Goal: Task Accomplishment & Management: Manage account settings

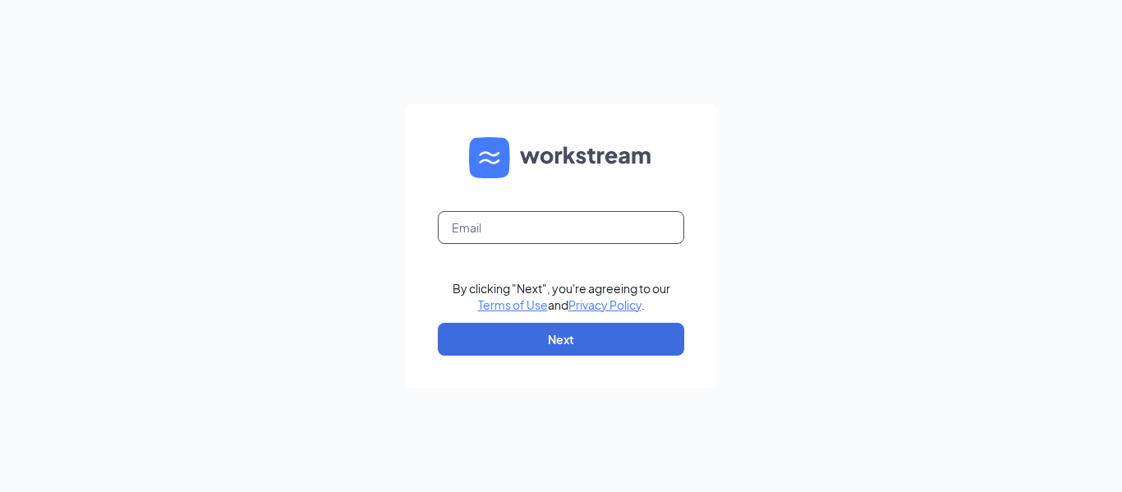
click at [533, 237] on input "text" at bounding box center [561, 227] width 246 height 33
type input "[EMAIL_ADDRESS][DOMAIN_NAME]"
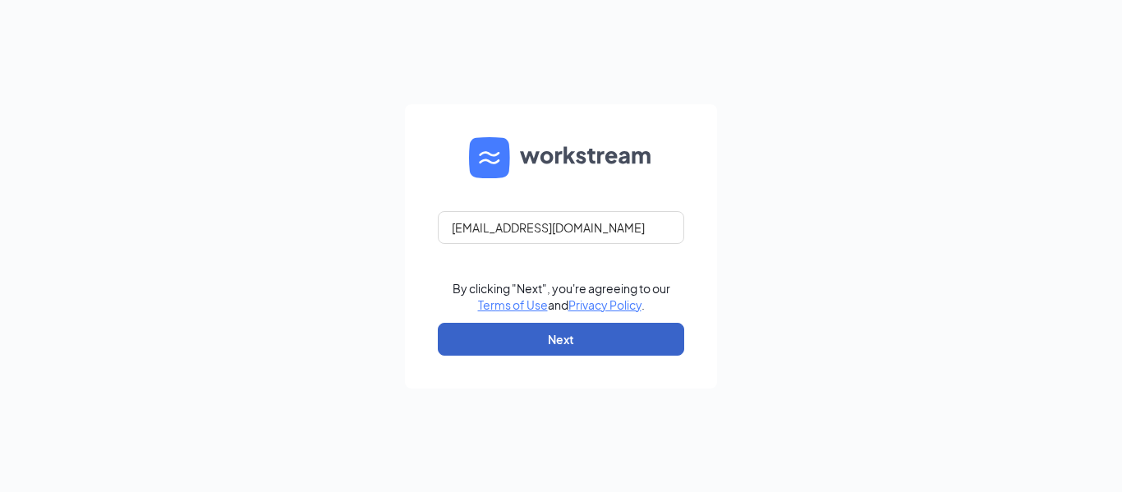
click at [538, 347] on button "Next" at bounding box center [561, 339] width 246 height 33
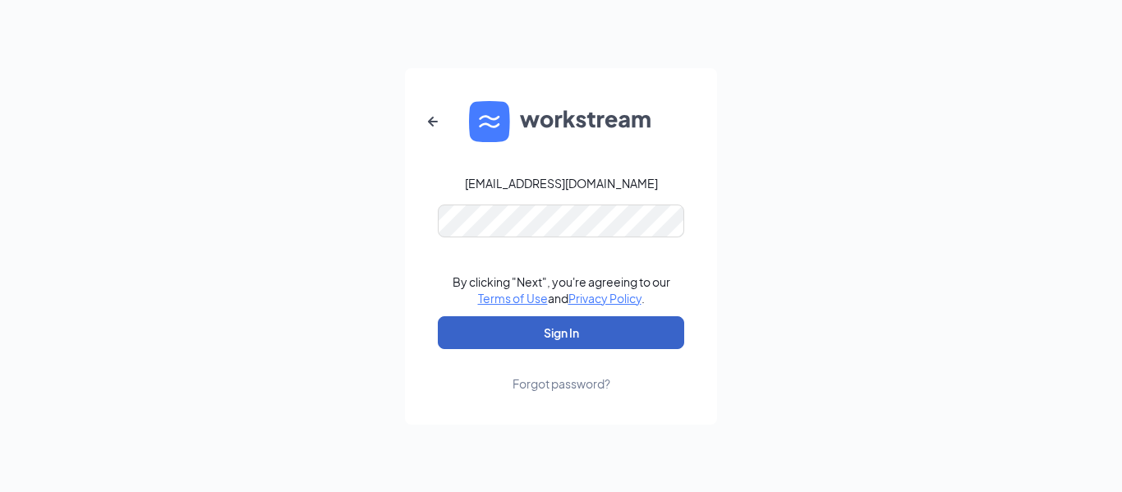
click at [499, 327] on button "Sign In" at bounding box center [561, 332] width 246 height 33
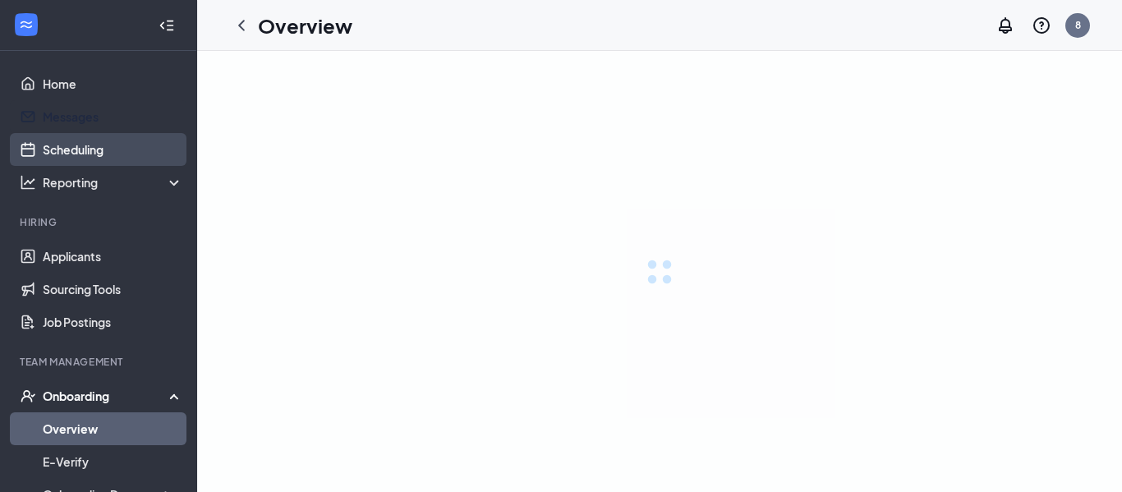
click at [103, 143] on link "Scheduling" at bounding box center [113, 149] width 140 height 33
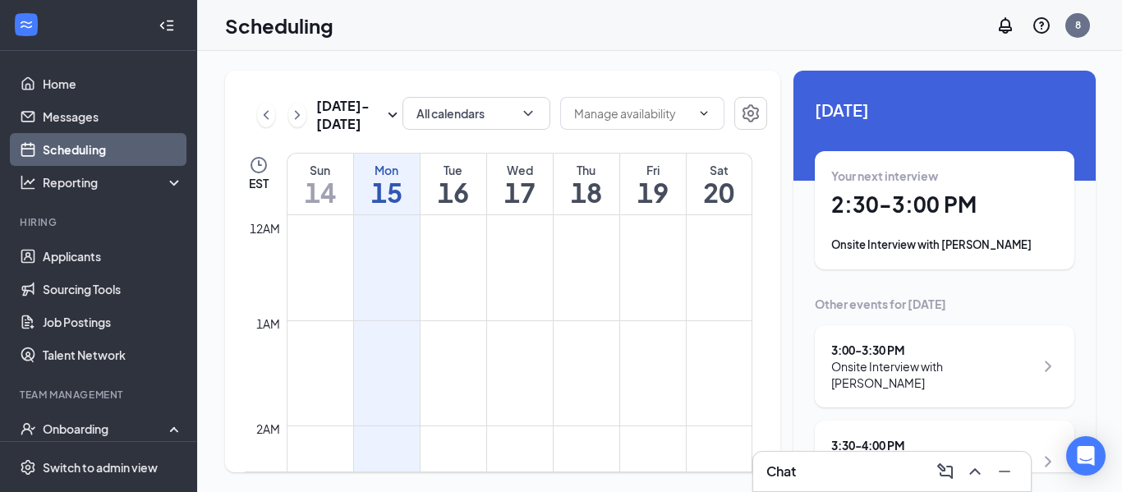
scroll to position [808, 0]
click at [1038, 182] on div "Your next interview" at bounding box center [944, 176] width 227 height 16
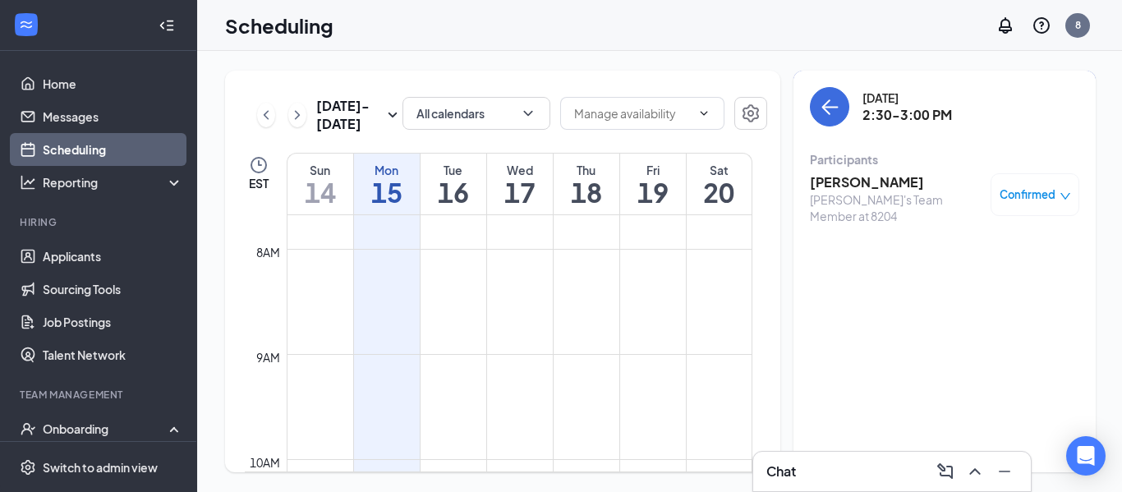
click at [857, 184] on h3 "[PERSON_NAME]" at bounding box center [896, 182] width 173 height 18
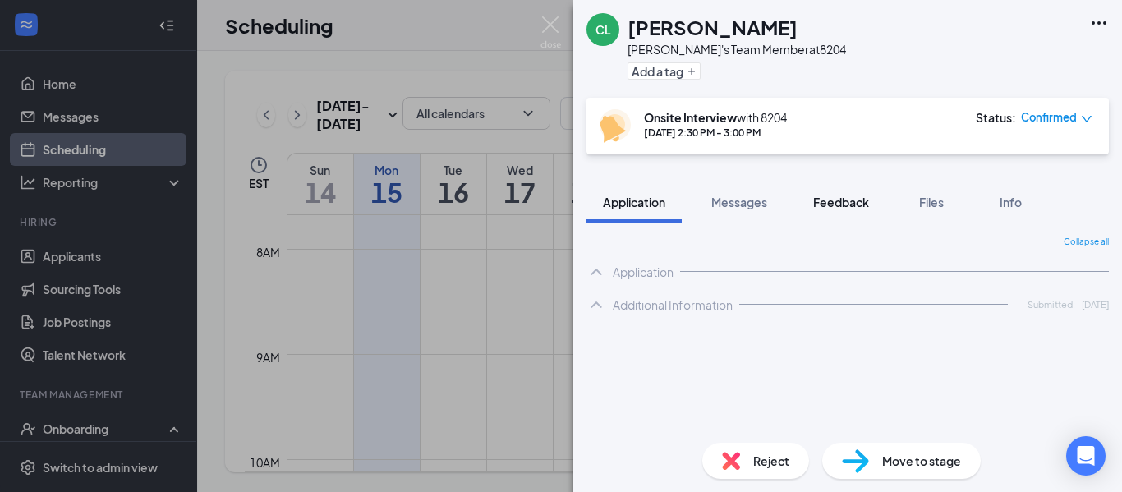
click at [868, 192] on button "Feedback" at bounding box center [841, 202] width 89 height 41
click at [859, 200] on span "Feedback" at bounding box center [841, 202] width 56 height 15
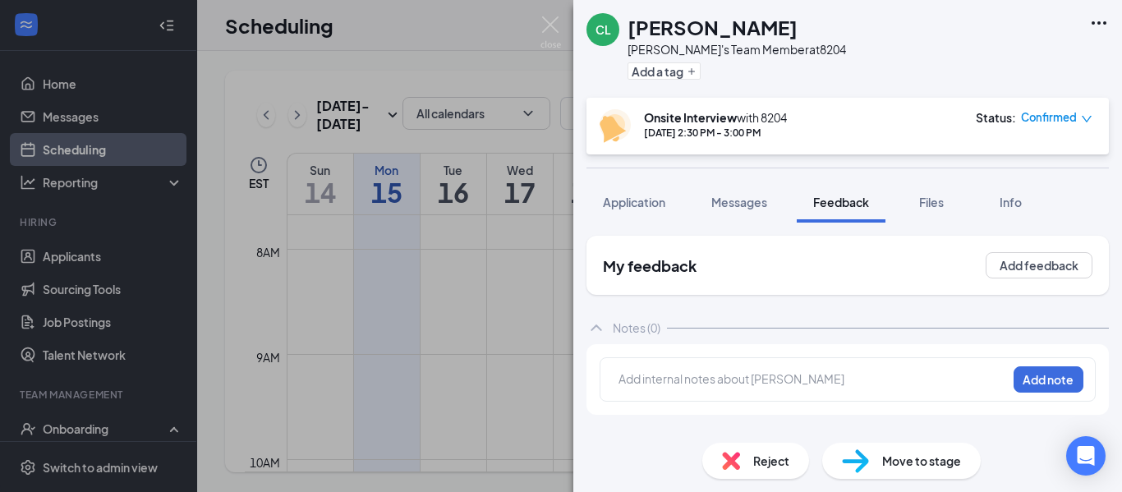
click at [868, 384] on div at bounding box center [812, 379] width 387 height 17
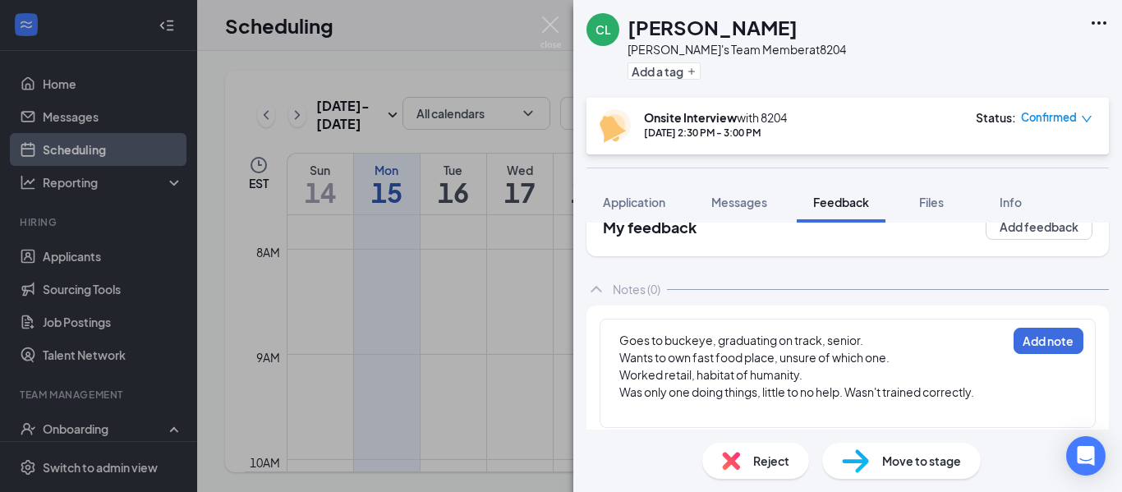
scroll to position [50, 0]
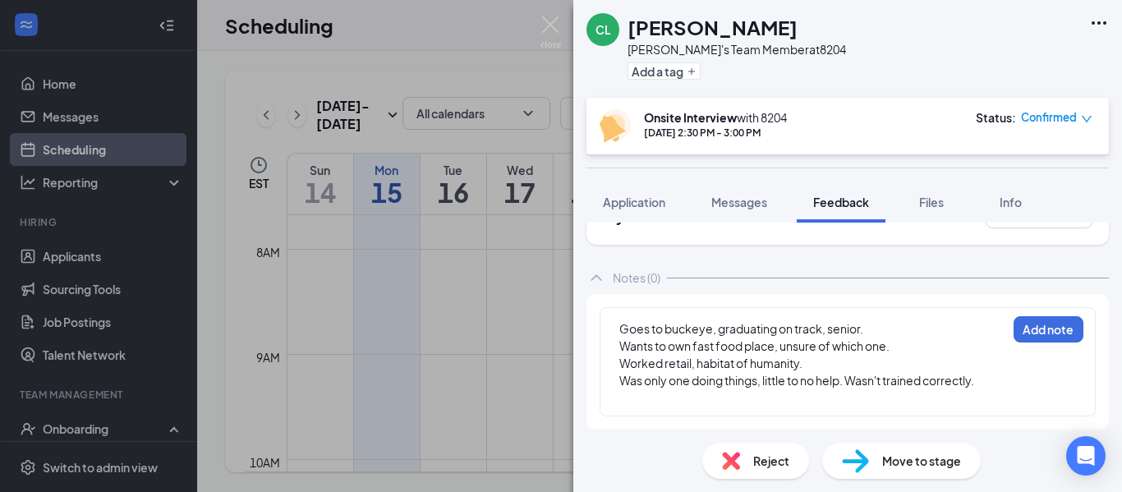
click at [1001, 386] on div "Goes to buckeye, graduating on track, senior. Wants to own fast food place, uns…" at bounding box center [848, 361] width 496 height 109
click at [974, 381] on span "Was only one doing things, little to no help. Wasn't trained correctly." at bounding box center [796, 380] width 355 height 15
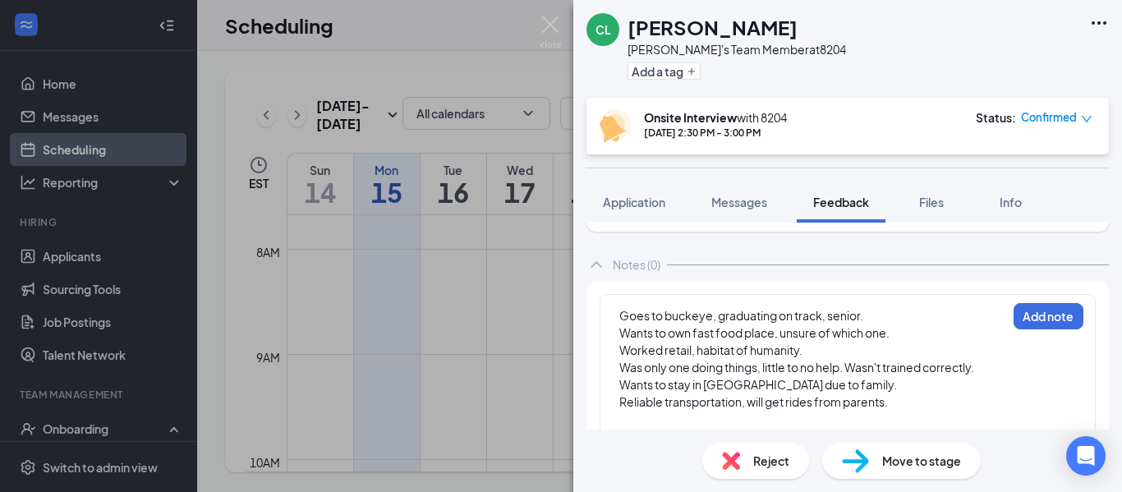
scroll to position [102, 0]
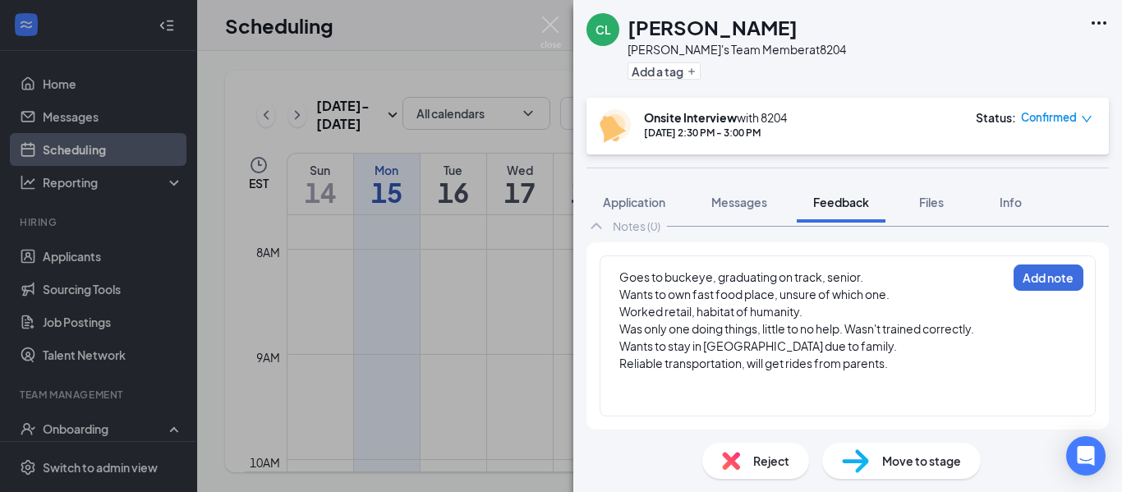
click at [945, 387] on div at bounding box center [812, 380] width 387 height 17
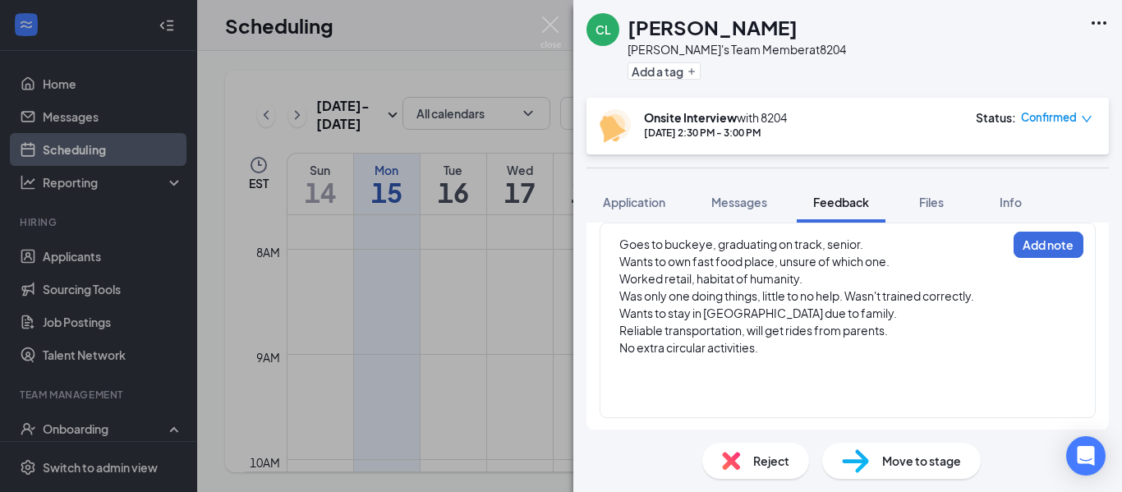
scroll to position [136, 0]
click at [664, 405] on div at bounding box center [801, 398] width 364 height 17
click at [817, 412] on div "Goes to buckeye, graduating on track, senior. Wants to own fast food place, uns…" at bounding box center [836, 320] width 472 height 194
click at [815, 408] on div "Goes to buckeye, graduating on track, senior. Wants to own fast food place, uns…" at bounding box center [848, 319] width 496 height 196
click at [809, 405] on div "Avail- [DATE]-[DATE], afternoos" at bounding box center [812, 397] width 387 height 17
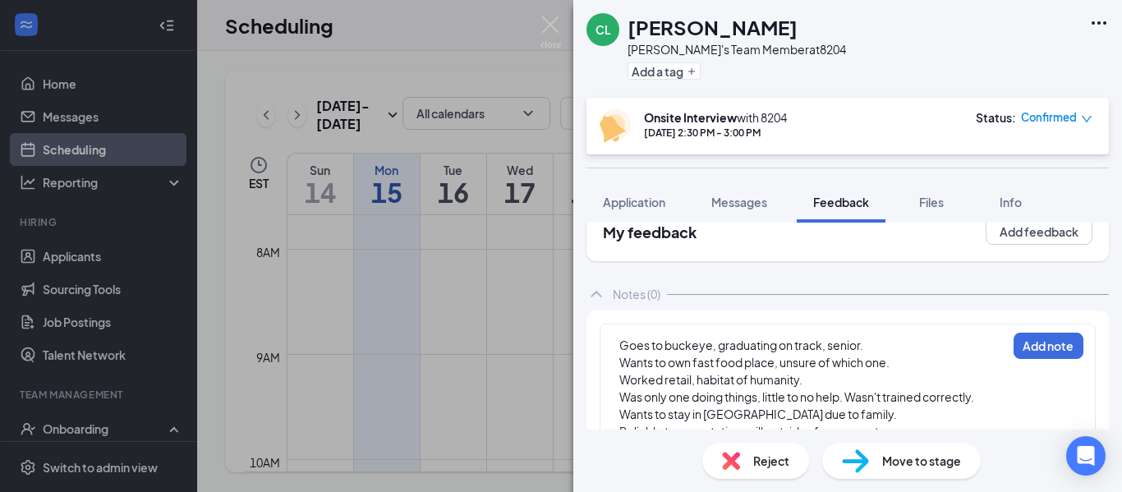
scroll to position [51, 0]
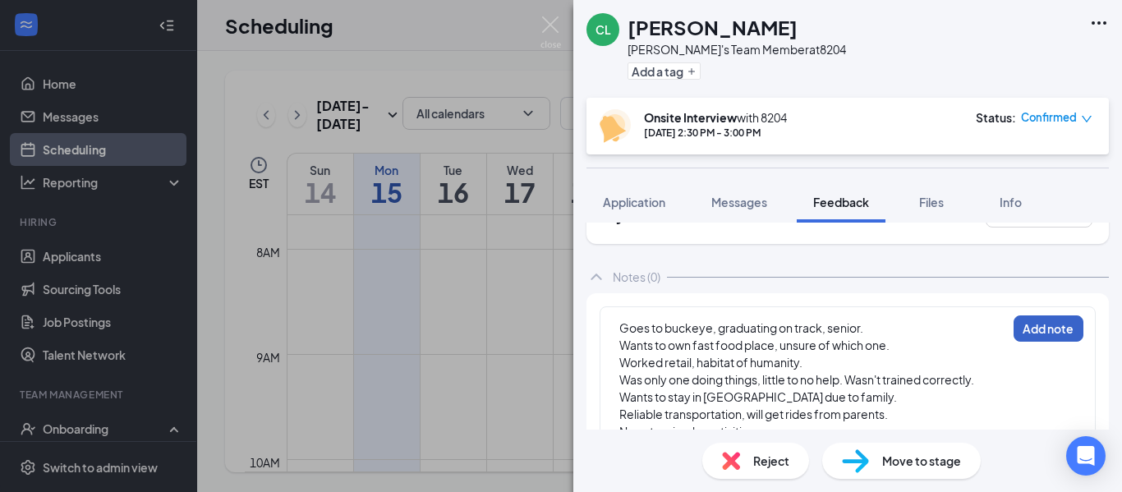
click at [1033, 322] on button "Add note" at bounding box center [1049, 328] width 70 height 26
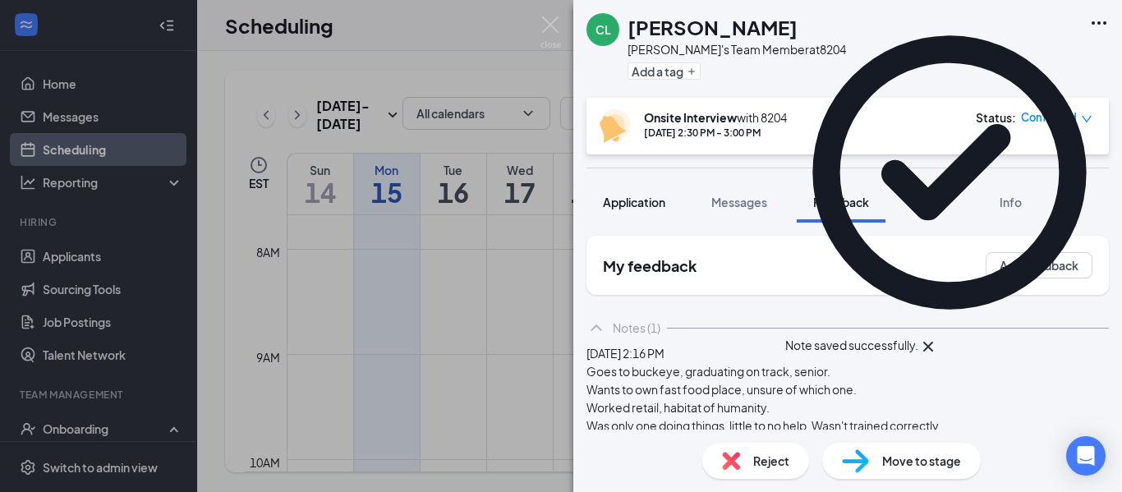
click at [634, 203] on span "Application" at bounding box center [634, 202] width 62 height 15
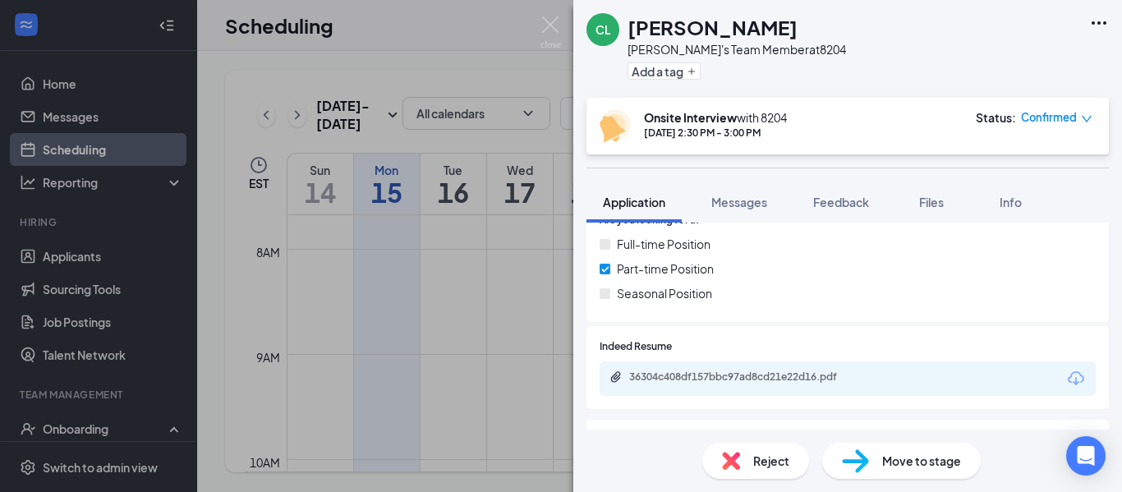
scroll to position [250, 0]
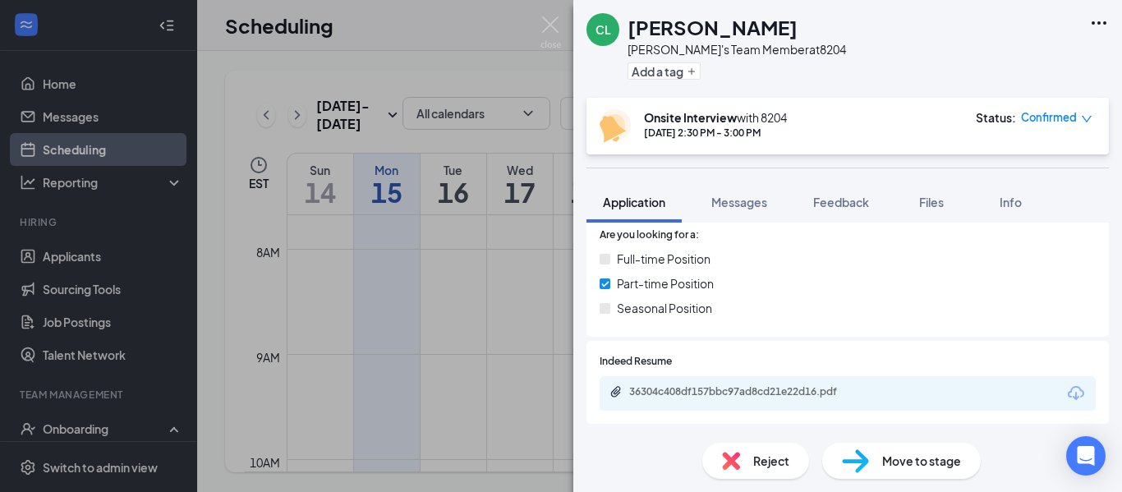
click at [840, 398] on div "36304c408df157bbc97ad8cd21e22d16.pdf" at bounding box center [744, 391] width 230 height 13
click at [853, 194] on div "Feedback" at bounding box center [841, 202] width 56 height 16
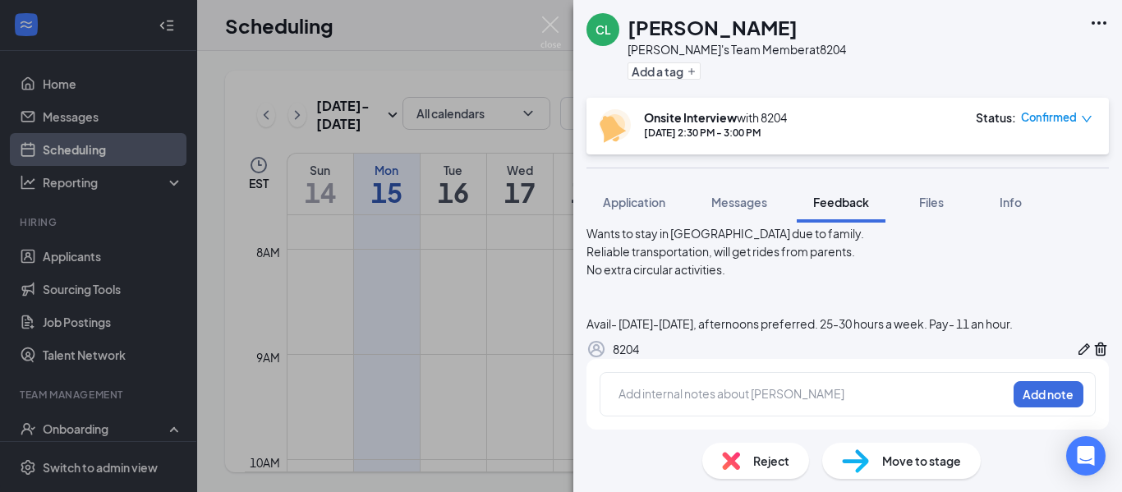
scroll to position [287, 0]
click at [862, 394] on div at bounding box center [813, 395] width 389 height 23
click at [810, 403] on div at bounding box center [812, 393] width 387 height 17
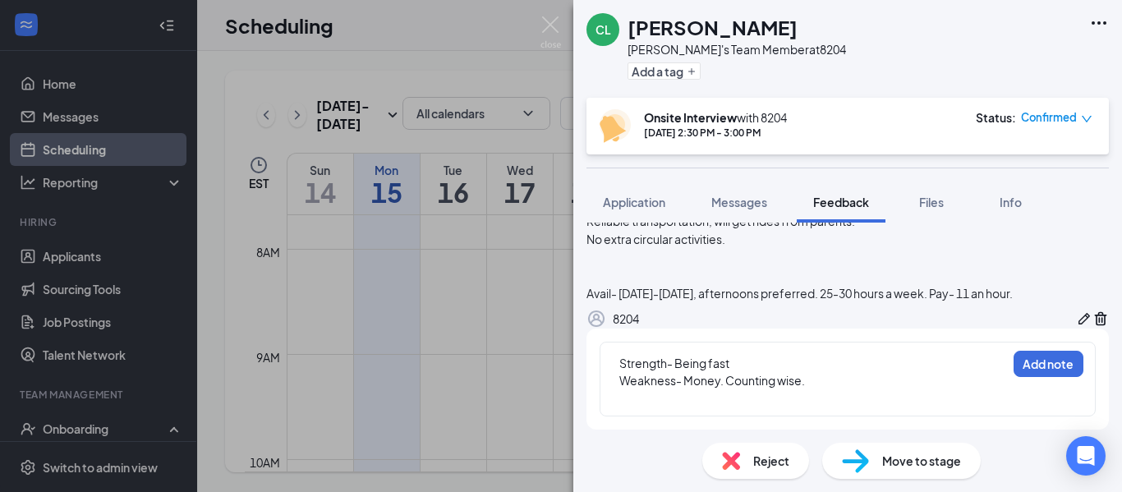
scroll to position [326, 0]
click at [810, 380] on div "Weakness- Money. Counting wise." at bounding box center [718, 381] width 199 height 17
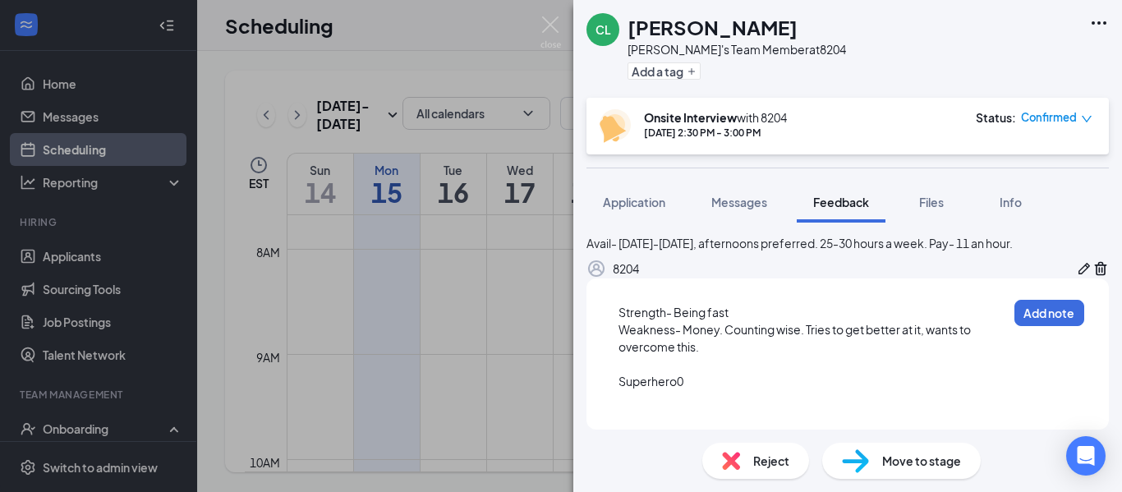
scroll to position [353, 0]
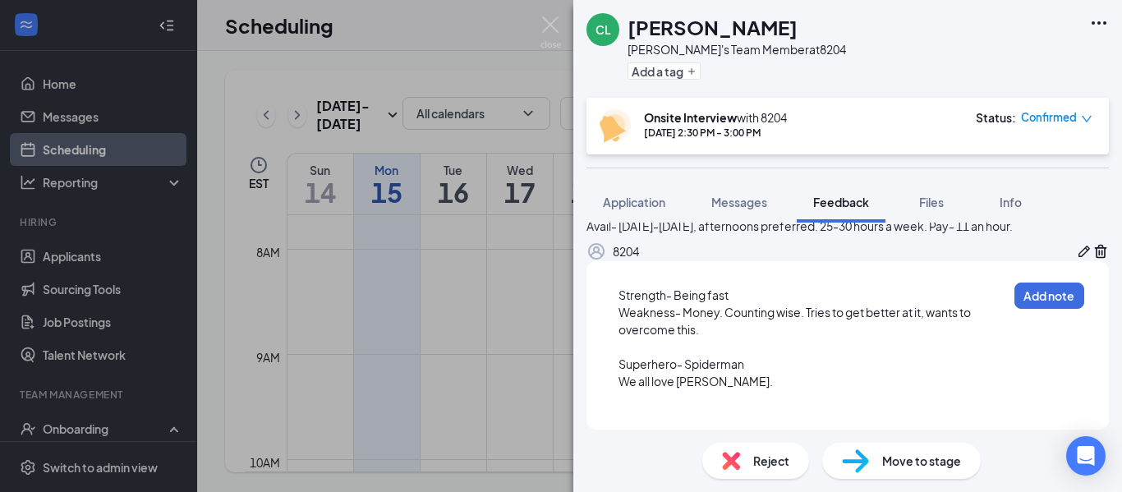
click at [754, 390] on div "We all love [PERSON_NAME]." at bounding box center [813, 381] width 389 height 17
click at [895, 384] on div "We all love [PERSON_NAME]. Likes them all" at bounding box center [812, 380] width 387 height 17
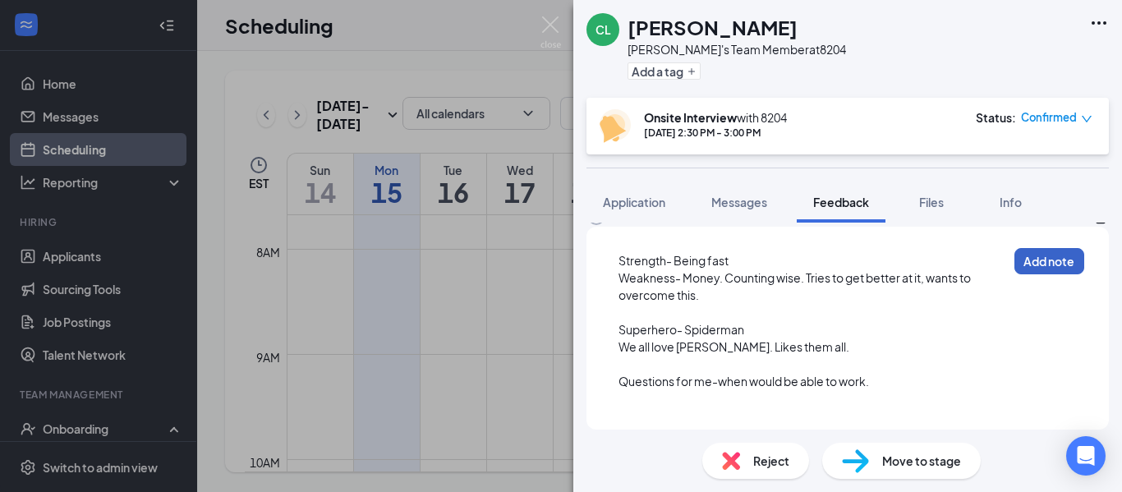
click at [1052, 274] on button "Add note" at bounding box center [1050, 261] width 70 height 26
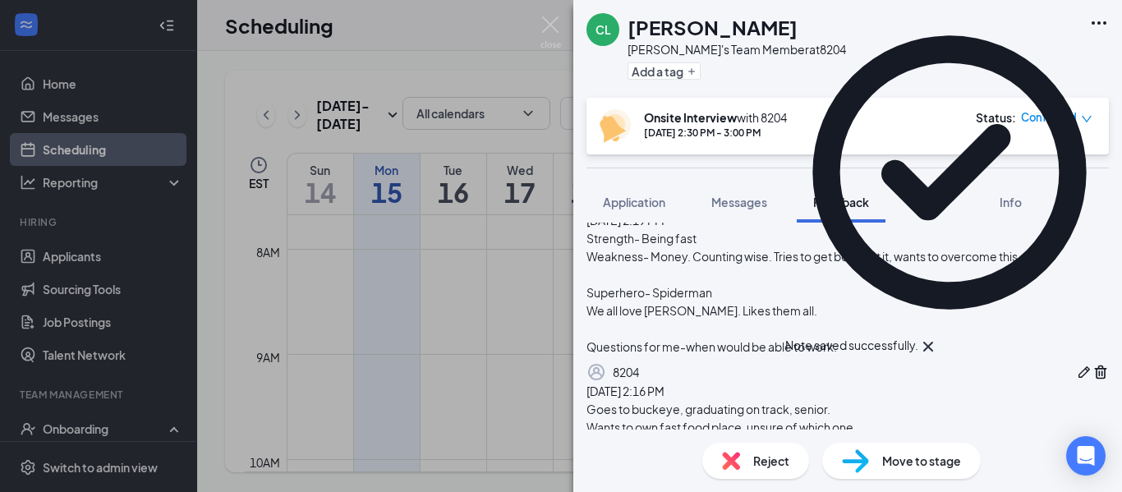
scroll to position [193, 0]
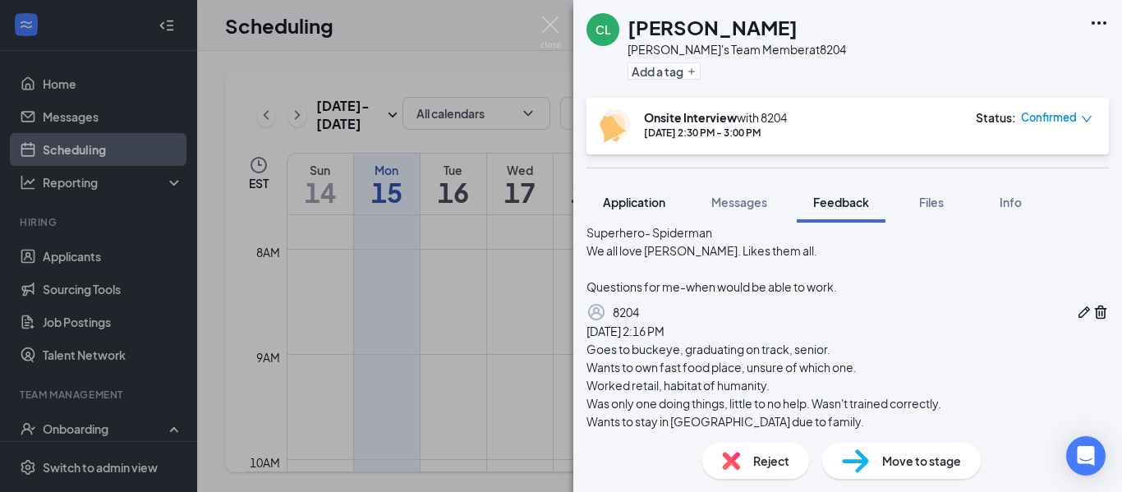
click at [650, 194] on div "Application" at bounding box center [634, 202] width 62 height 16
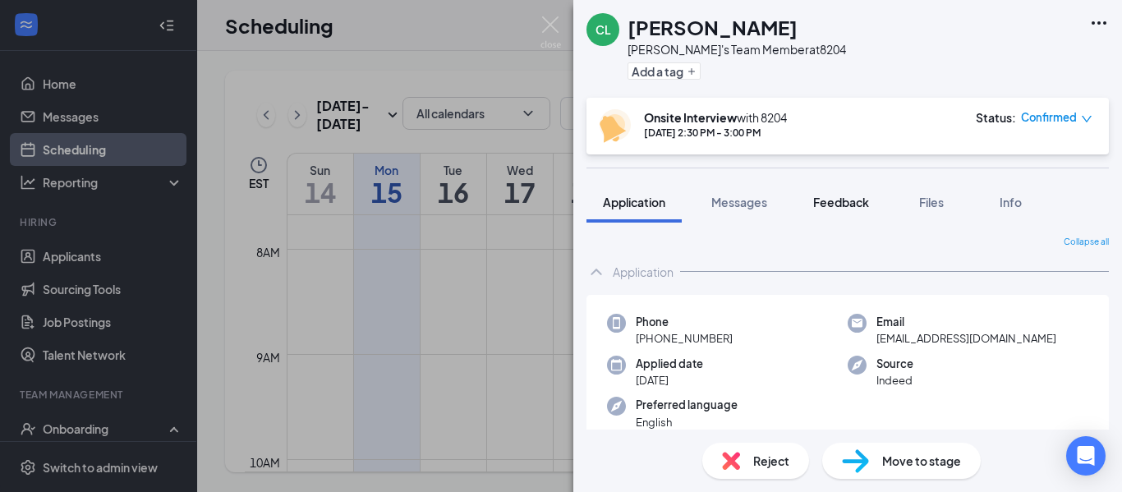
click at [877, 207] on button "Feedback" at bounding box center [841, 202] width 89 height 41
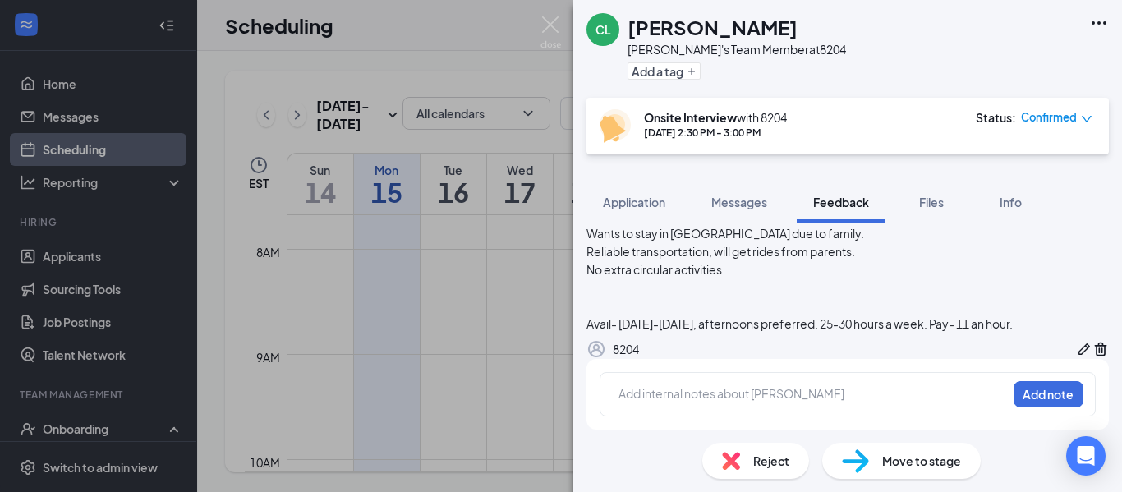
scroll to position [508, 0]
click at [773, 403] on div at bounding box center [812, 395] width 387 height 21
click at [803, 392] on button "Add note" at bounding box center [770, 395] width 66 height 26
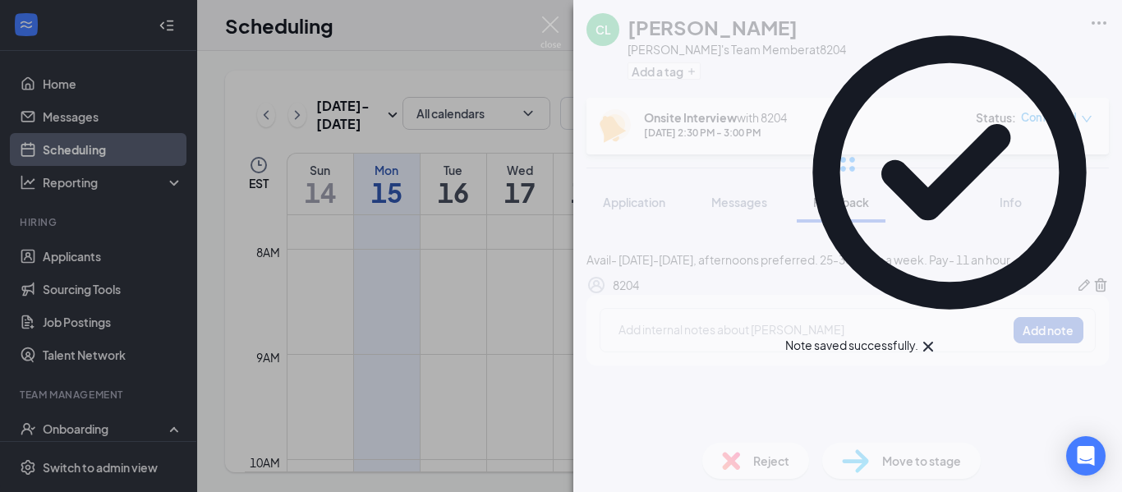
scroll to position [12, 0]
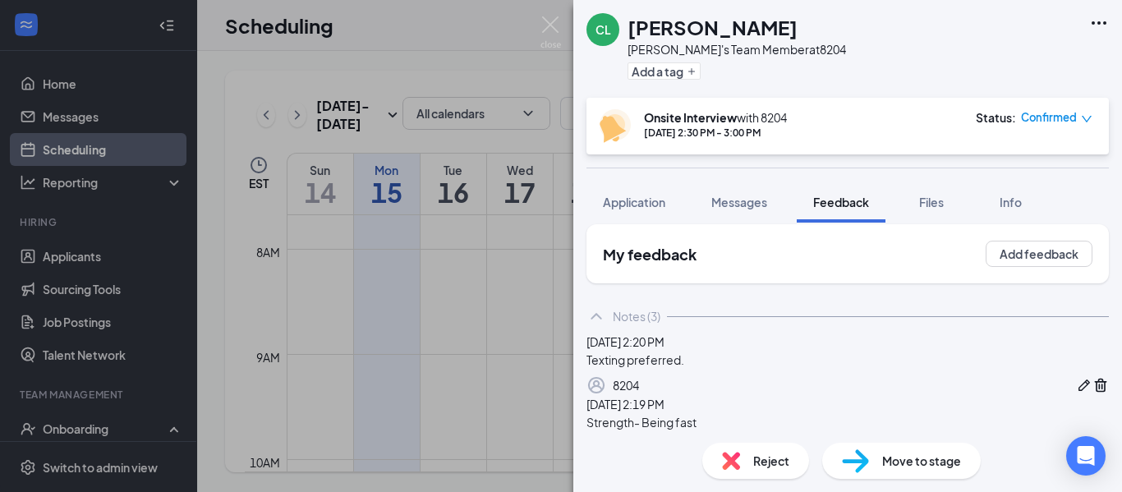
click at [541, 39] on img at bounding box center [551, 32] width 21 height 32
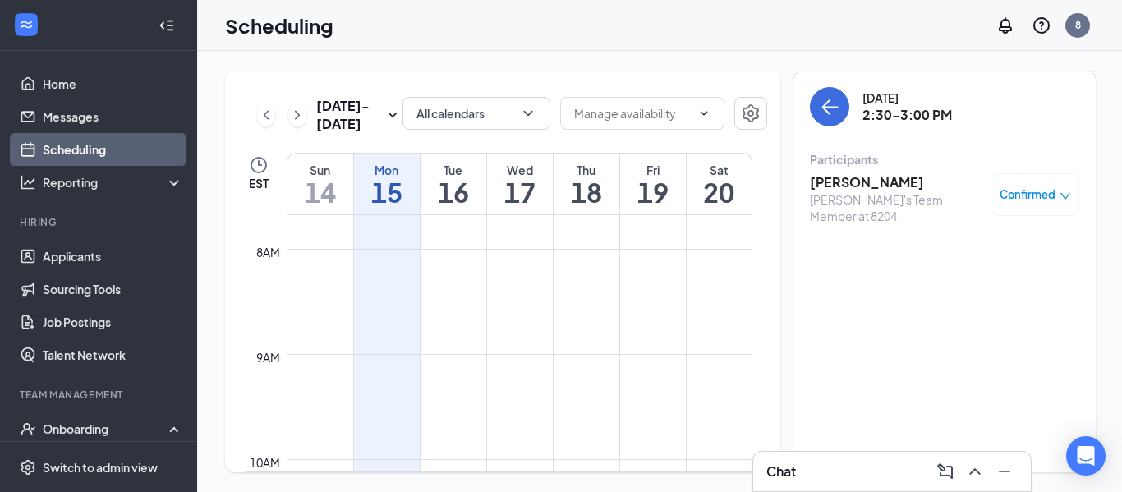
click at [91, 150] on link "Scheduling" at bounding box center [113, 149] width 140 height 33
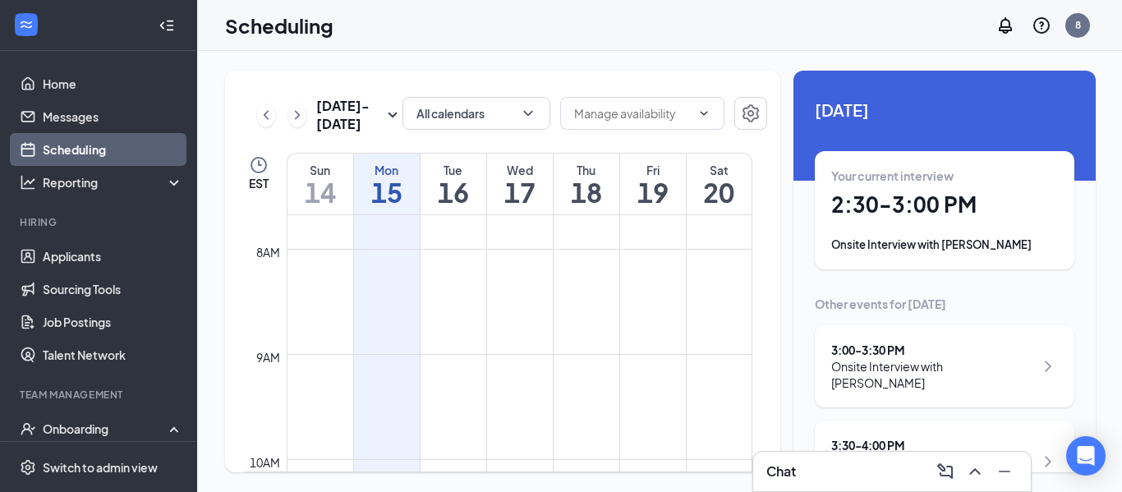
click at [885, 338] on div "3:00 - 3:30 PM Onsite Interview with [PERSON_NAME]" at bounding box center [945, 366] width 260 height 82
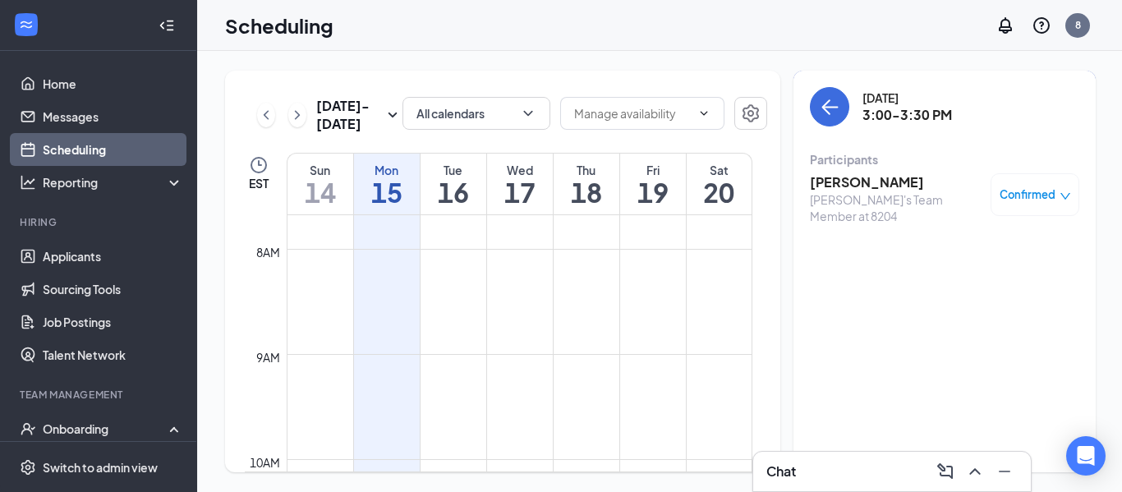
click at [873, 186] on h3 "[PERSON_NAME]" at bounding box center [896, 182] width 173 height 18
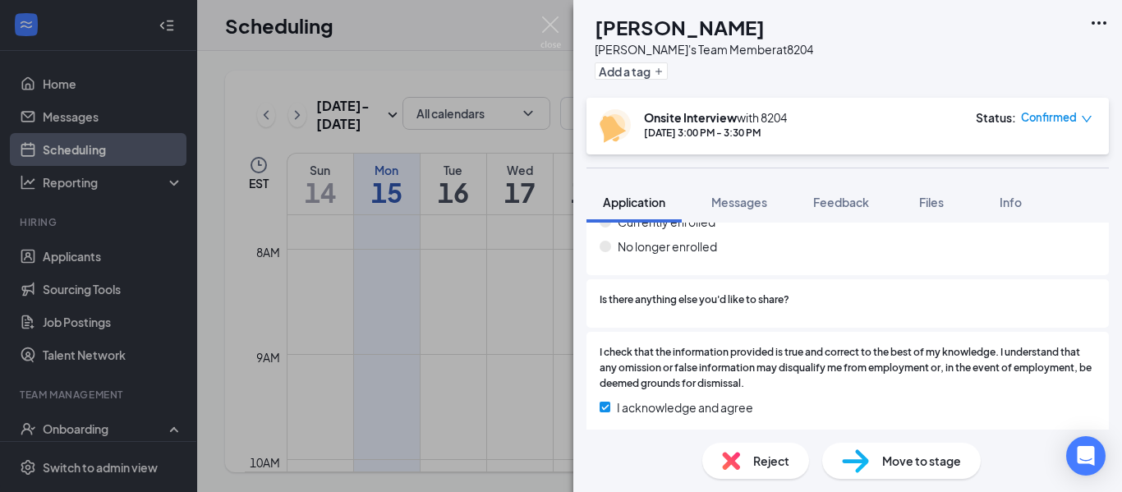
scroll to position [1285, 0]
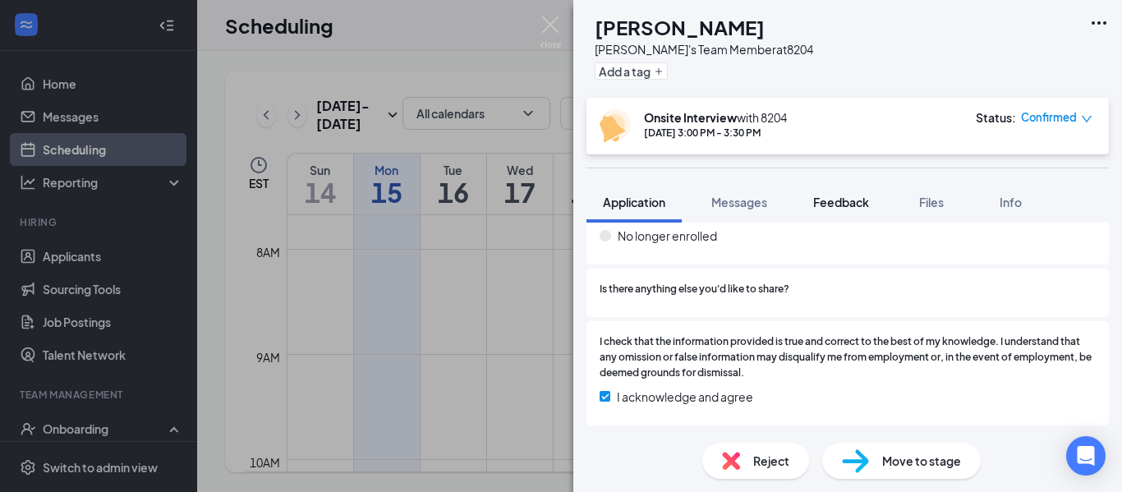
click at [821, 196] on span "Feedback" at bounding box center [841, 202] width 56 height 15
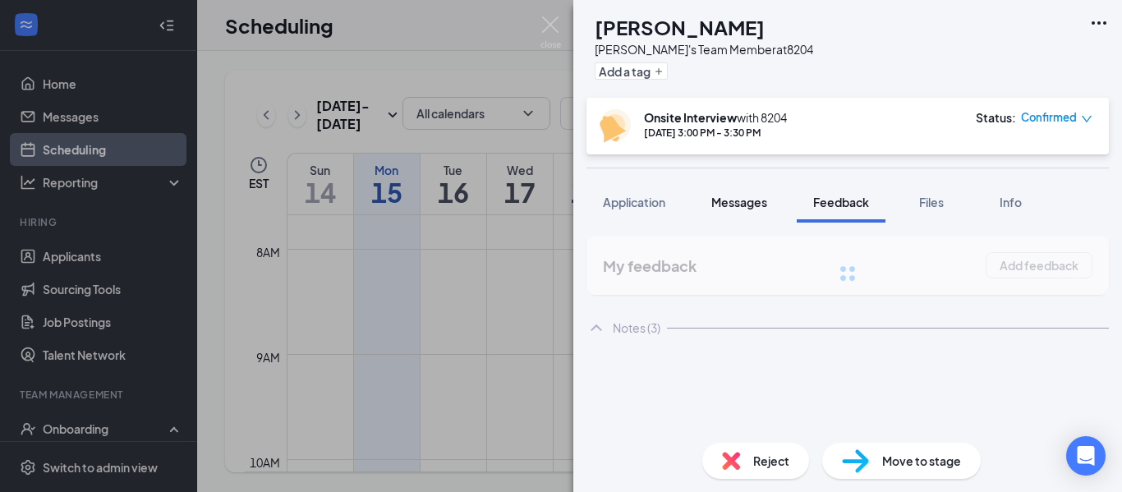
click at [753, 203] on span "Messages" at bounding box center [739, 202] width 56 height 15
click at [845, 204] on span "Feedback" at bounding box center [841, 202] width 56 height 15
